Goal: Check status

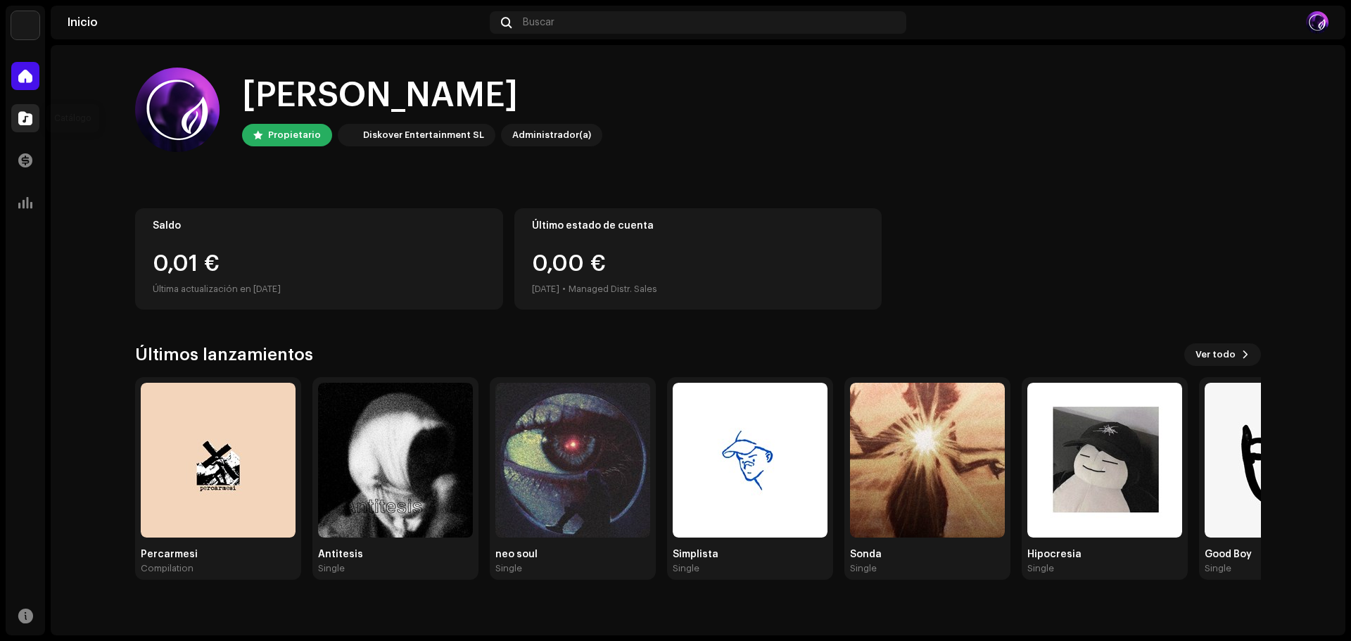
click at [19, 108] on div at bounding box center [25, 118] width 28 height 28
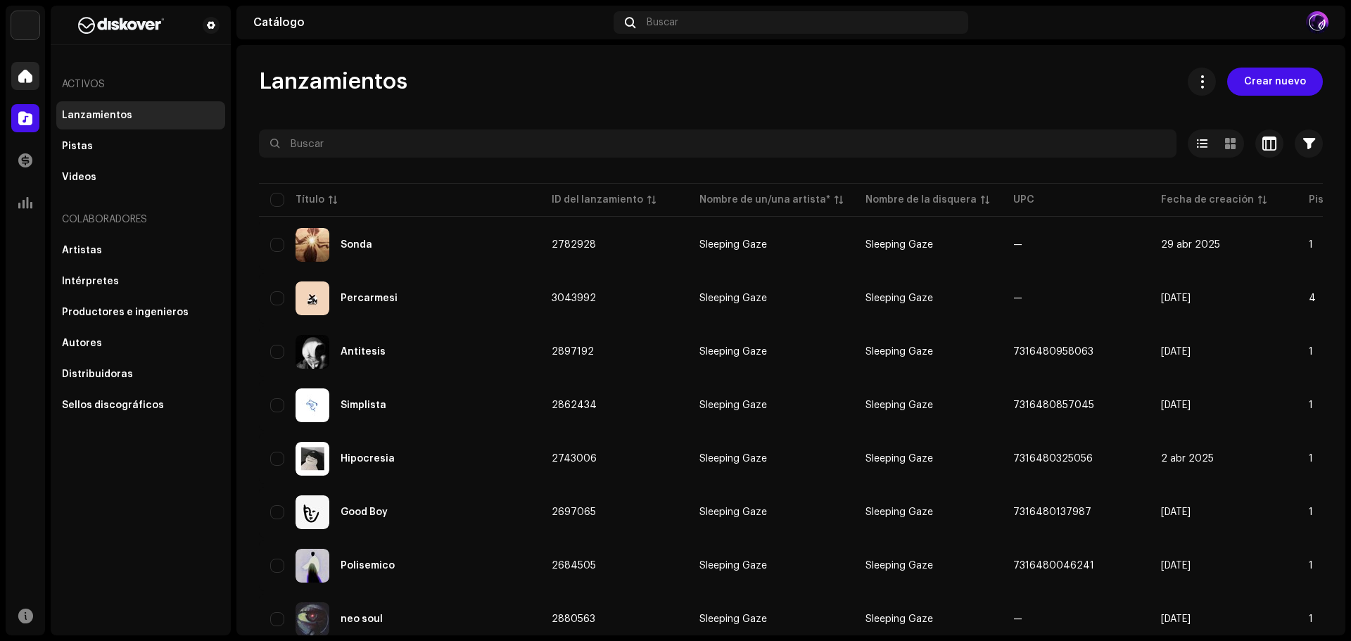
click at [29, 68] on div at bounding box center [25, 76] width 28 height 28
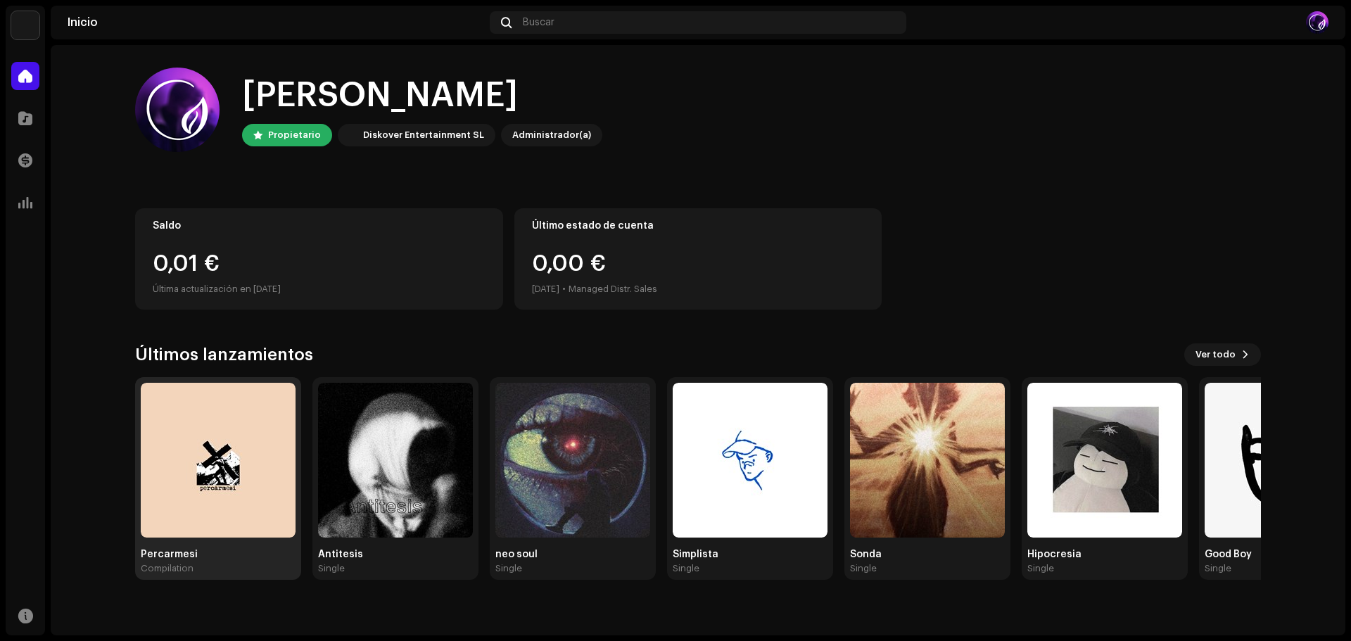
click at [209, 485] on img at bounding box center [218, 460] width 155 height 155
click at [182, 559] on div "Percarmesi" at bounding box center [218, 554] width 155 height 11
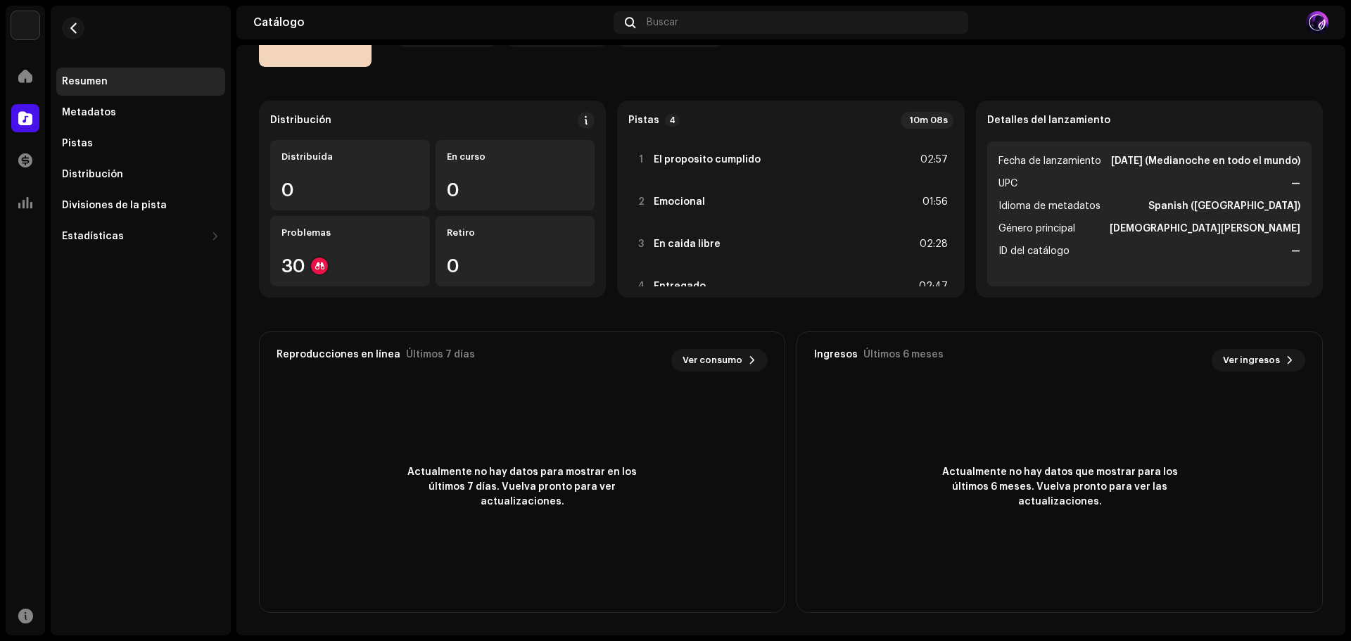
scroll to position [43, 0]
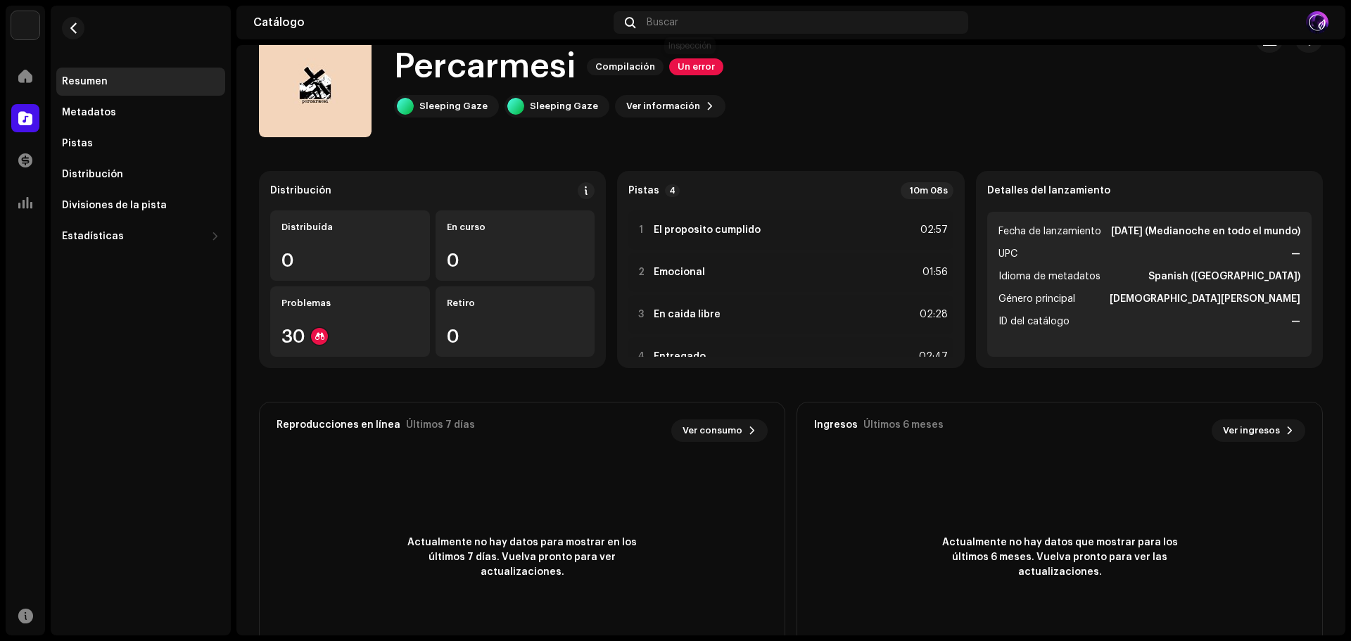
click at [700, 65] on span "Un error" at bounding box center [696, 66] width 54 height 17
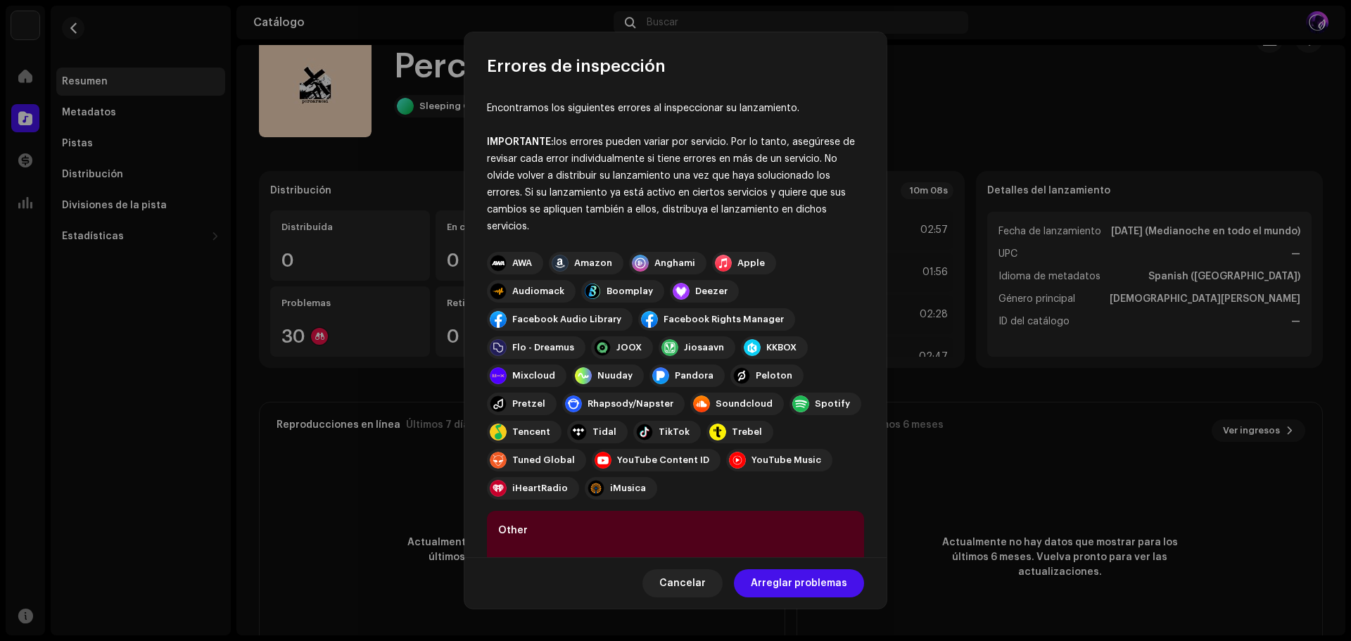
scroll to position [99, 0]
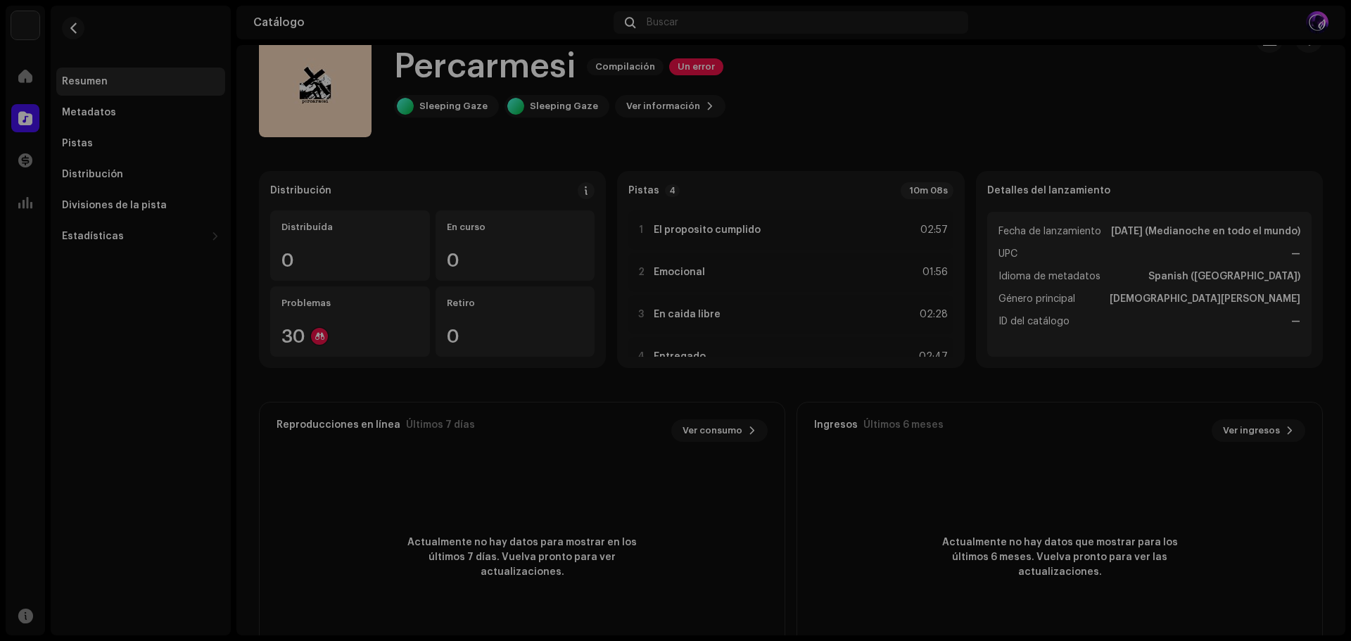
click at [988, 417] on div "Errores de inspección Encontramos los siguientes errores al inspeccionar su lan…" at bounding box center [675, 320] width 1351 height 641
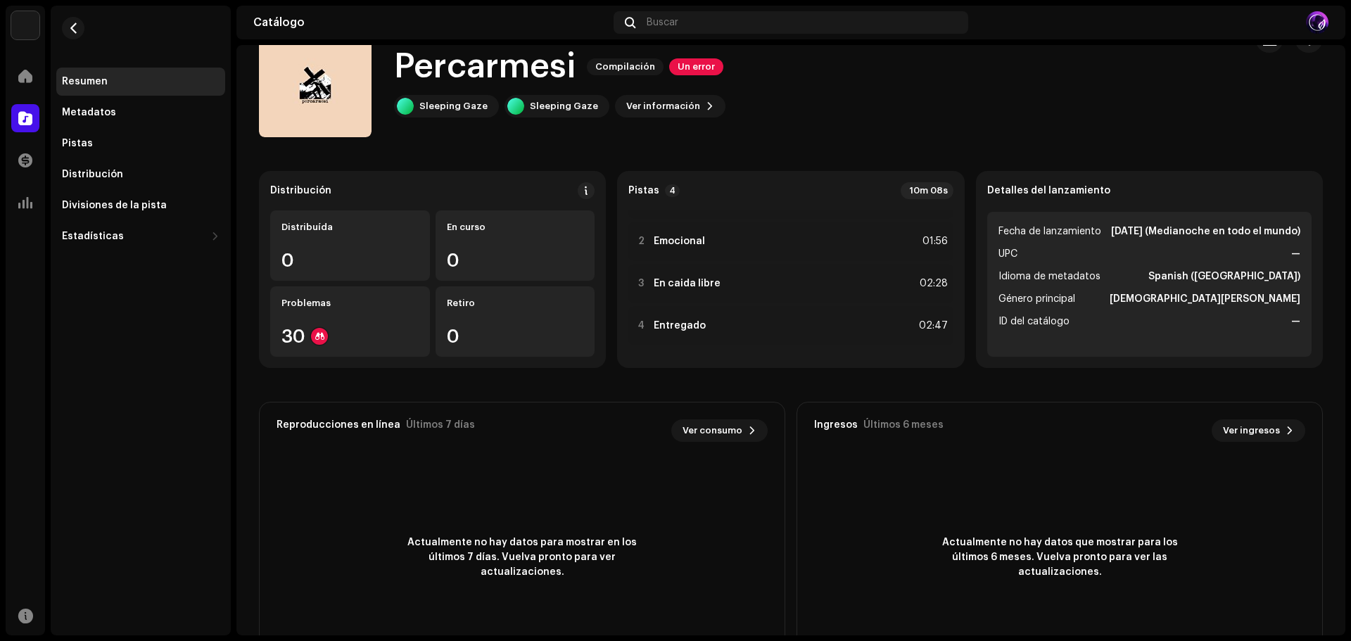
scroll to position [0, 0]
